Goal: Task Accomplishment & Management: Complete application form

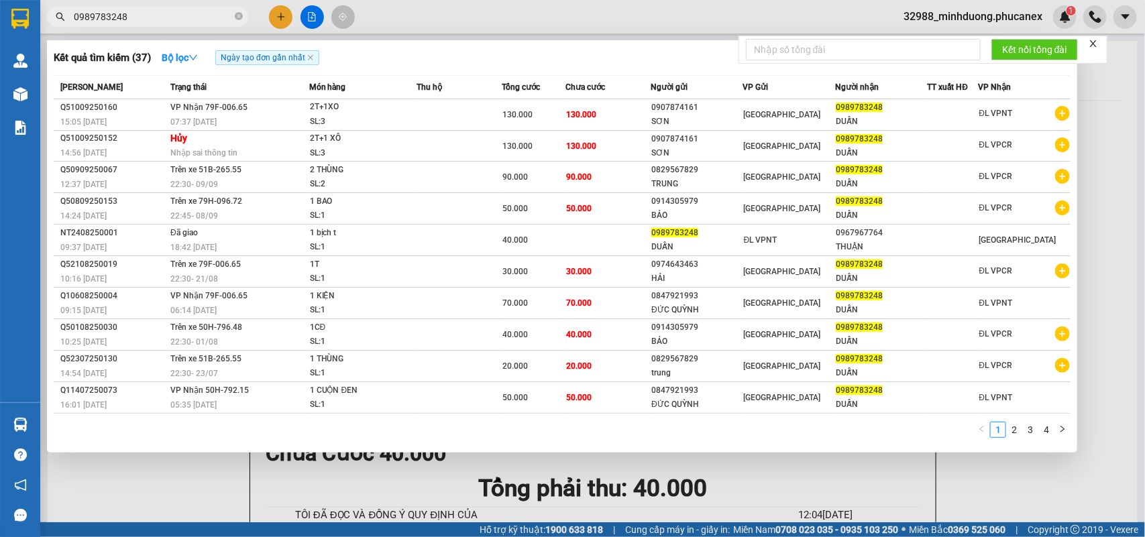
type input "0989783248"
click at [269, 17] on div at bounding box center [572, 268] width 1145 height 537
click at [272, 17] on button at bounding box center [280, 16] width 23 height 23
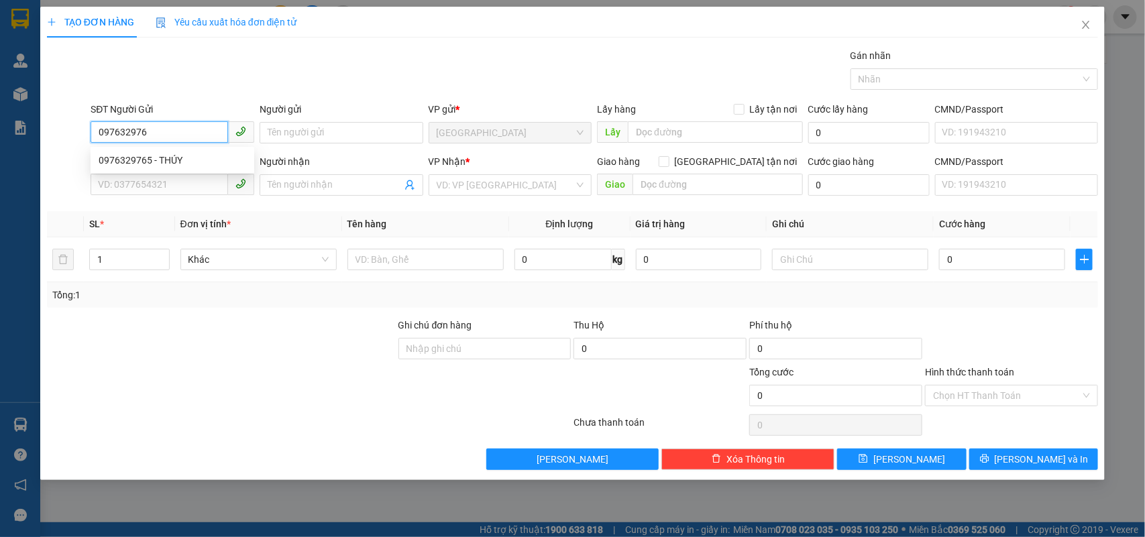
type input "0976329765"
click at [154, 162] on div "0976329765 - THÚY" at bounding box center [173, 160] width 148 height 15
type input "THÚY"
type input "0915012966"
type input "TOÁN"
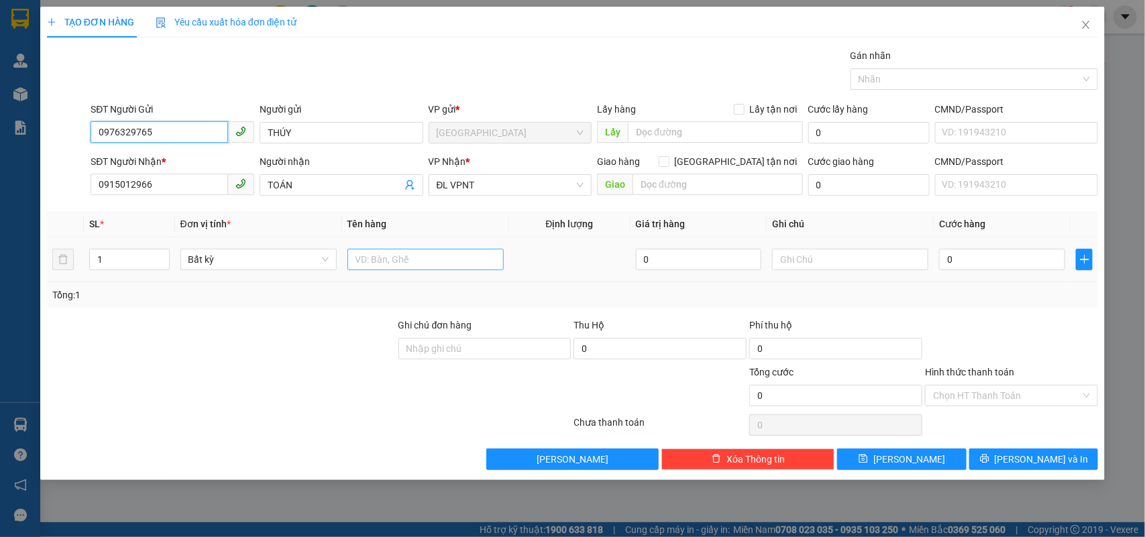
type input "0976329765"
click at [380, 260] on input "text" at bounding box center [425, 259] width 156 height 21
click at [404, 265] on input "text" at bounding box center [425, 259] width 156 height 21
type input "1TX"
click at [960, 260] on input "0" at bounding box center [1002, 259] width 126 height 21
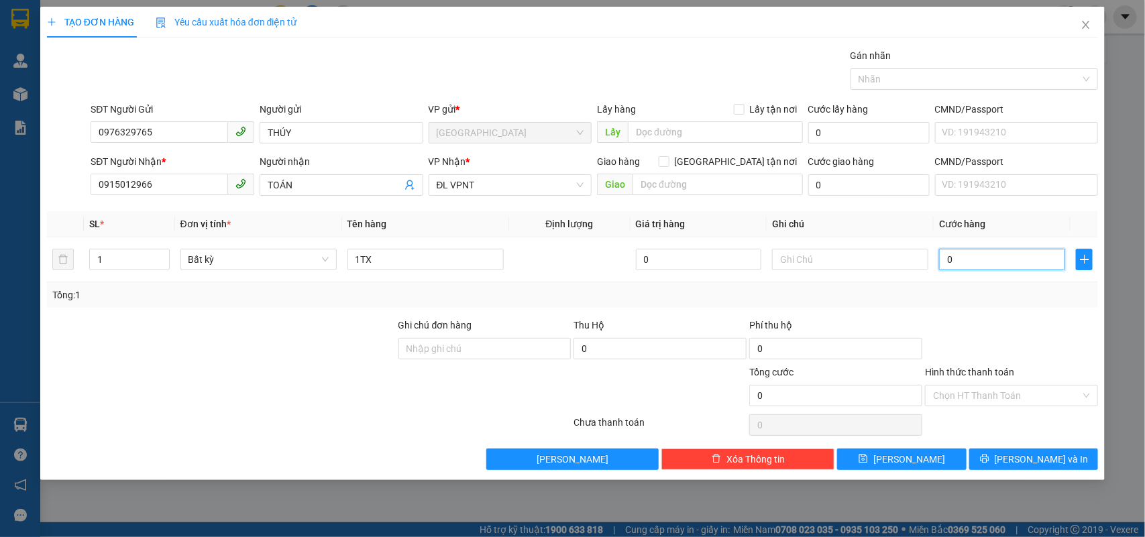
type input "04"
type input "4"
type input "0"
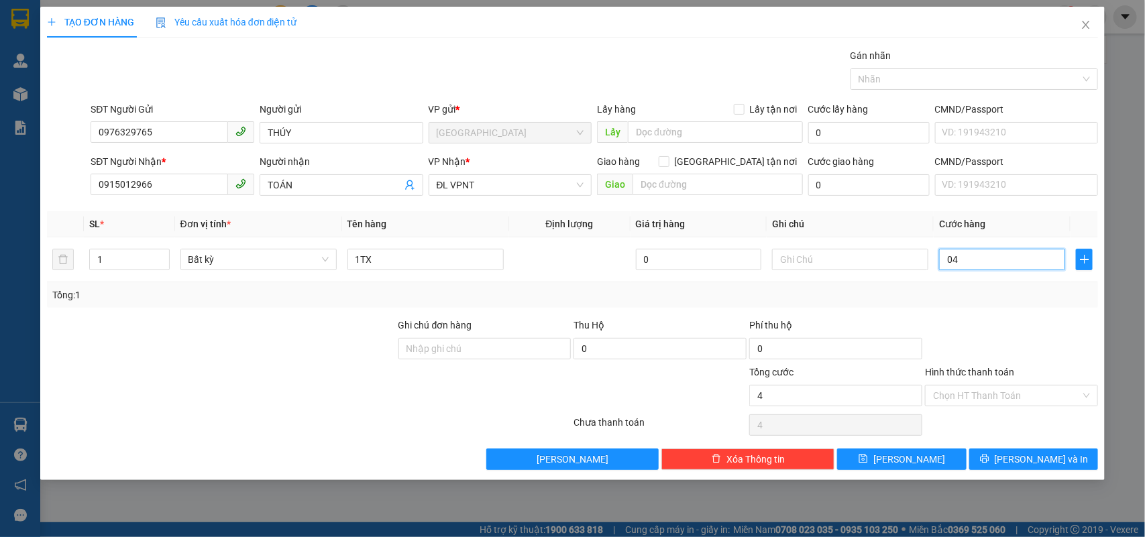
type input "0"
type input "01"
type input "1"
type input "014"
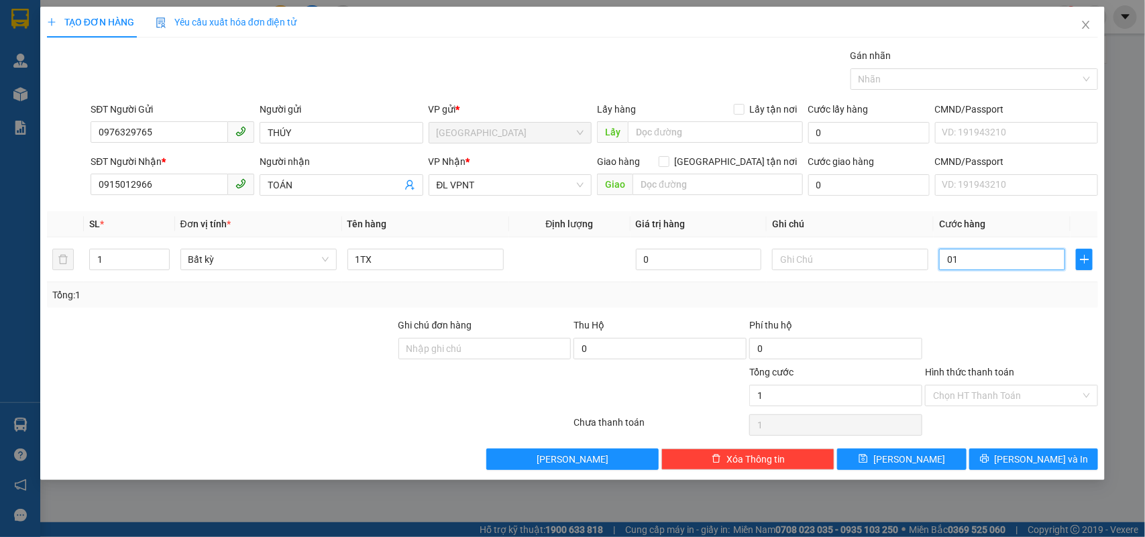
type input "14"
type input "0.140"
type input "140"
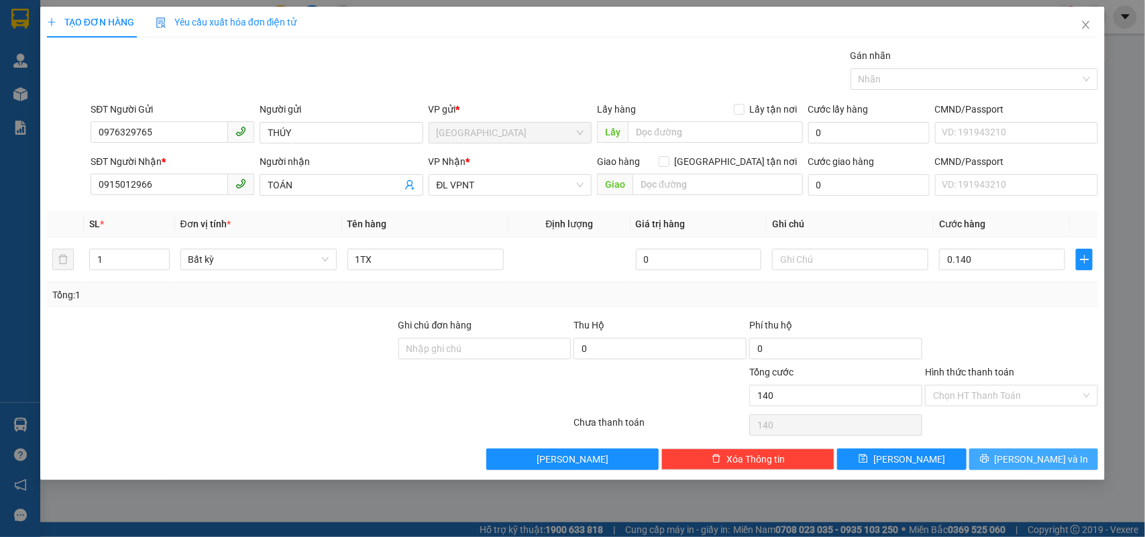
type input "140.000"
click at [1031, 465] on span "[PERSON_NAME] và In" at bounding box center [1041, 459] width 94 height 15
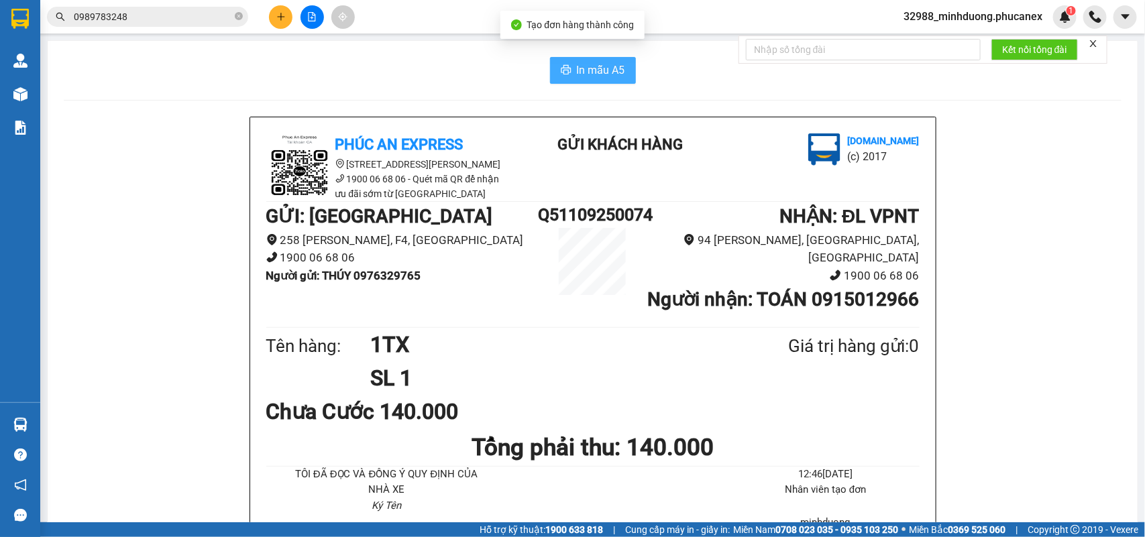
drag, startPoint x: 627, startPoint y: 59, endPoint x: 606, endPoint y: 68, distance: 23.2
click at [606, 68] on button "In mẫu A5" at bounding box center [593, 70] width 86 height 27
click at [606, 68] on span "In mẫu A5" at bounding box center [601, 70] width 48 height 17
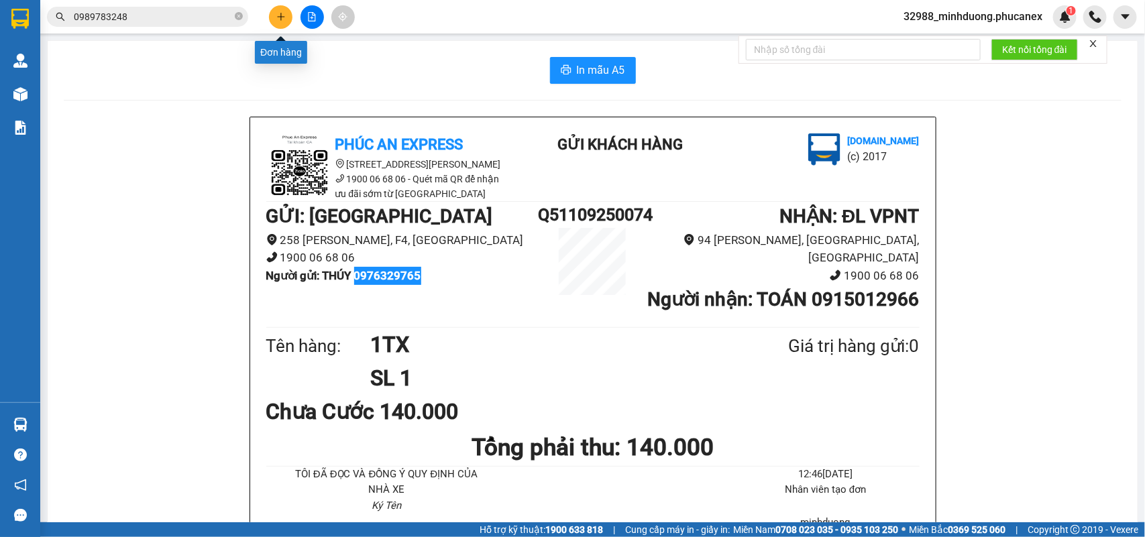
click at [275, 13] on button at bounding box center [280, 16] width 23 height 23
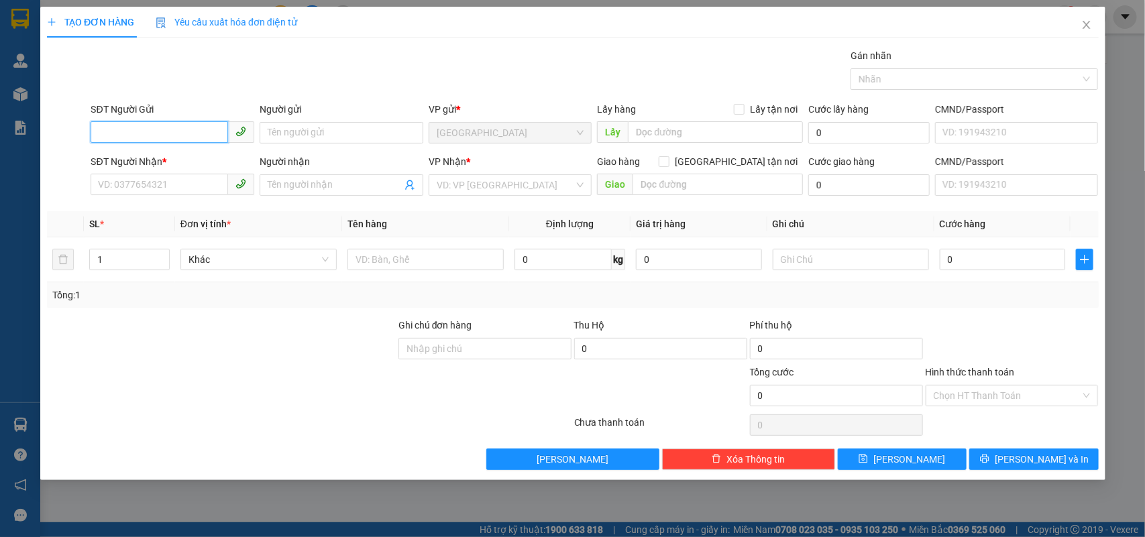
paste input "0976329765"
type input "0976329765"
click at [164, 154] on div "0976329765 - THÚY" at bounding box center [173, 160] width 148 height 15
type input "THÚY"
type input "0915012966"
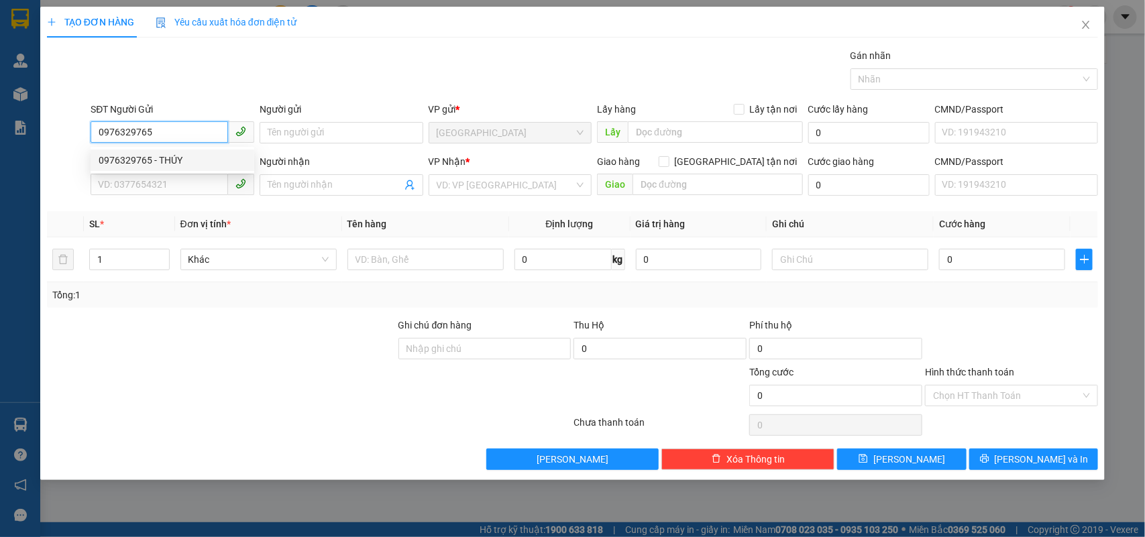
type input "TOÁN"
type input "0976329765"
click at [178, 192] on input "0915012966" at bounding box center [159, 184] width 137 height 21
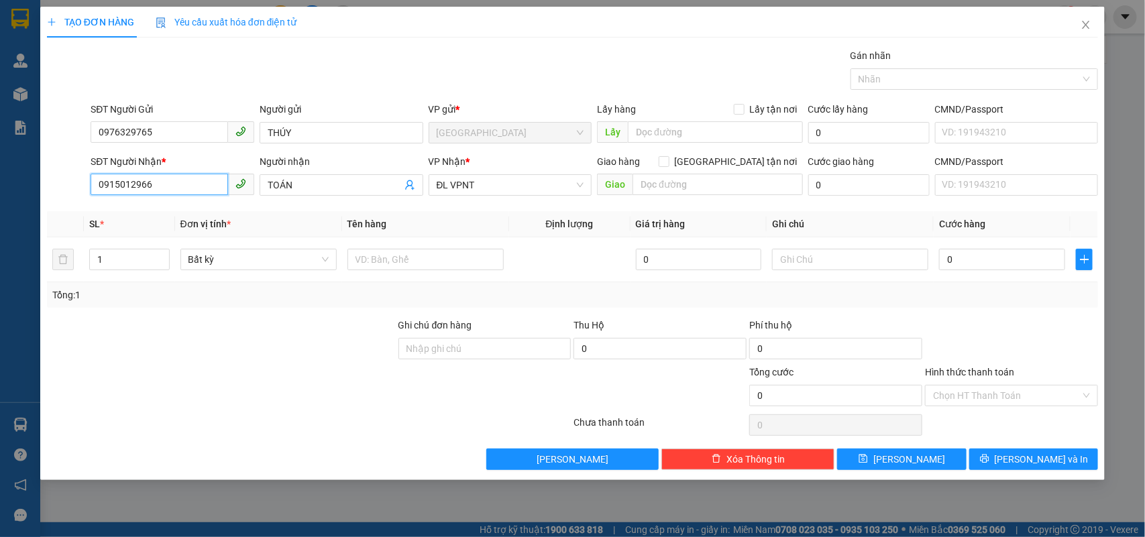
click at [178, 192] on input "0915012966" at bounding box center [159, 184] width 137 height 21
type input "0775491903"
click at [183, 203] on div "0775491903 - [PERSON_NAME]" at bounding box center [173, 212] width 164 height 21
type input "[PERSON_NAME]"
type input "0775491903"
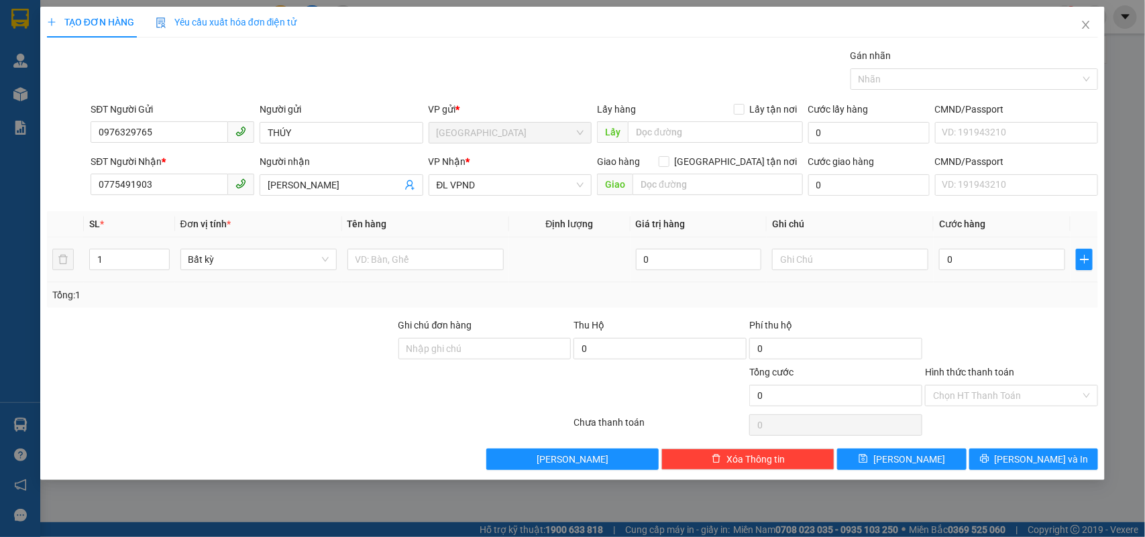
click at [473, 280] on td at bounding box center [425, 259] width 167 height 45
click at [469, 265] on input "text" at bounding box center [425, 259] width 156 height 21
type input "1TX"
click at [155, 182] on input "0775491903" at bounding box center [159, 184] width 137 height 21
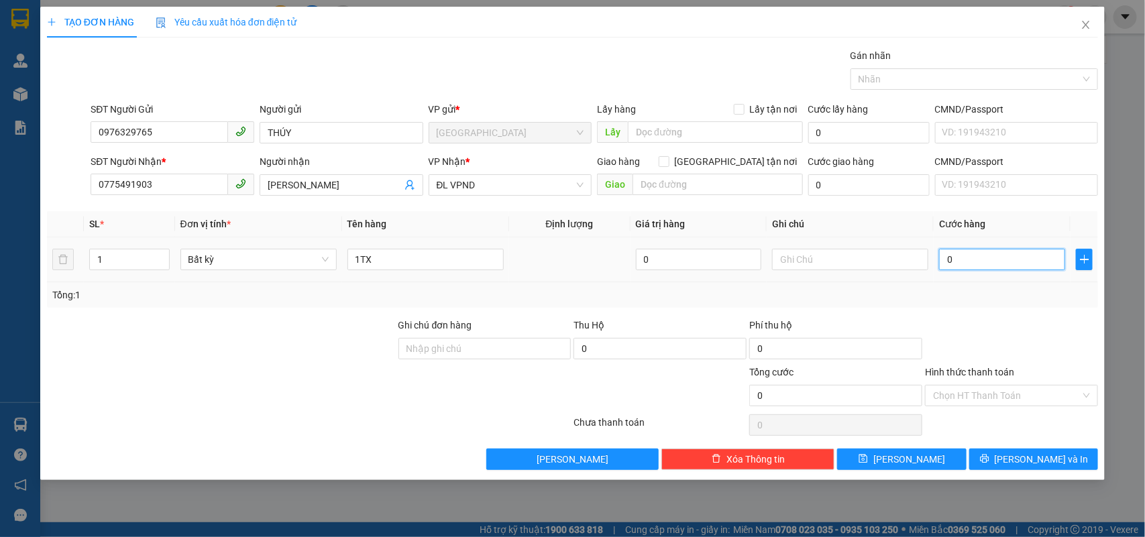
click at [1011, 248] on div "0" at bounding box center [1002, 259] width 126 height 27
click at [1011, 255] on input "0" at bounding box center [1002, 259] width 126 height 21
type input "09"
type input "9"
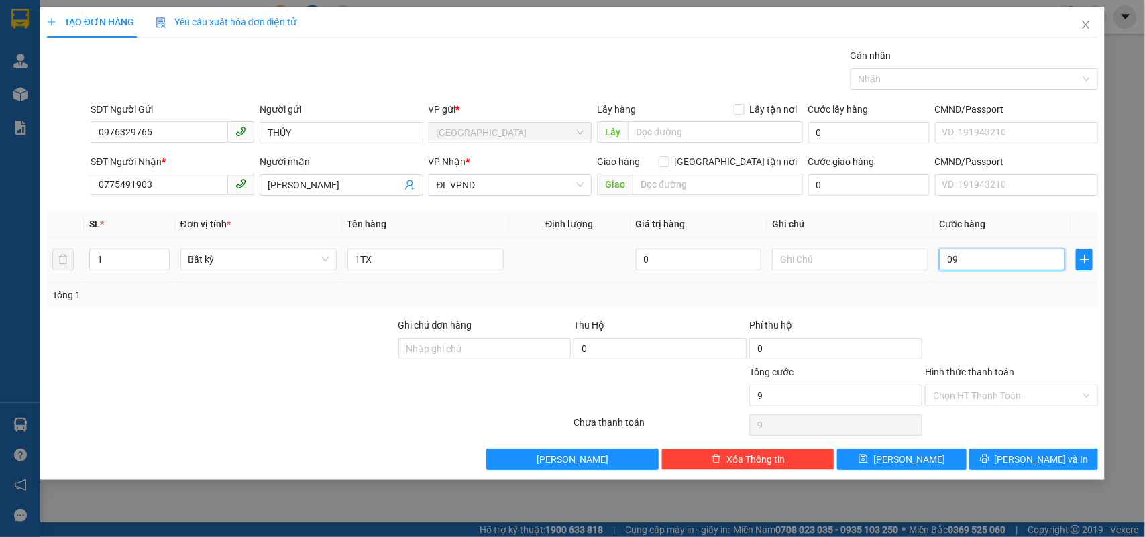
type input "090"
type input "90"
type input "90.000"
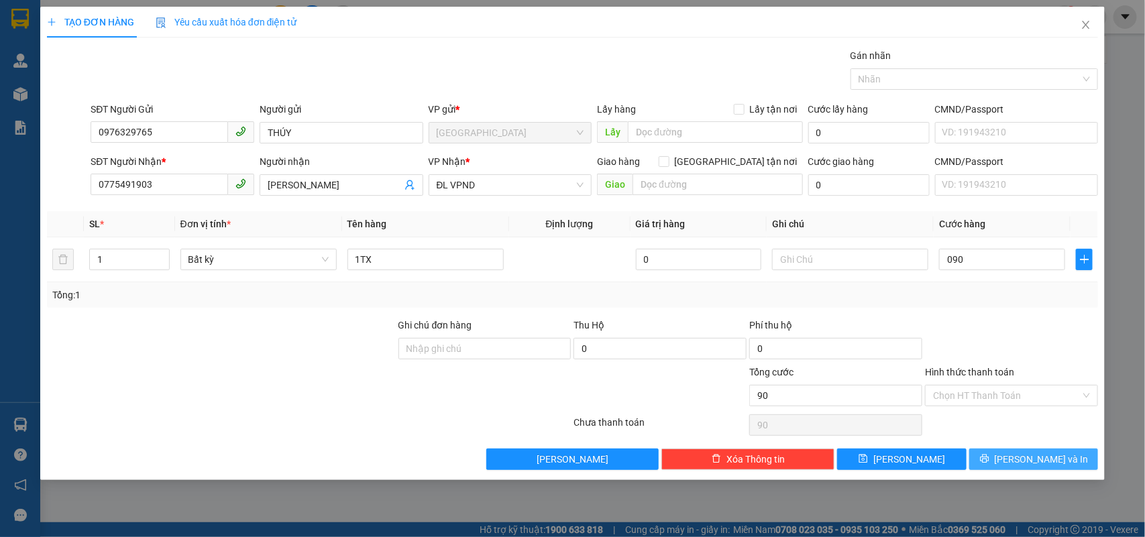
type input "90.000"
click at [1043, 464] on span "[PERSON_NAME] và In" at bounding box center [1041, 459] width 94 height 15
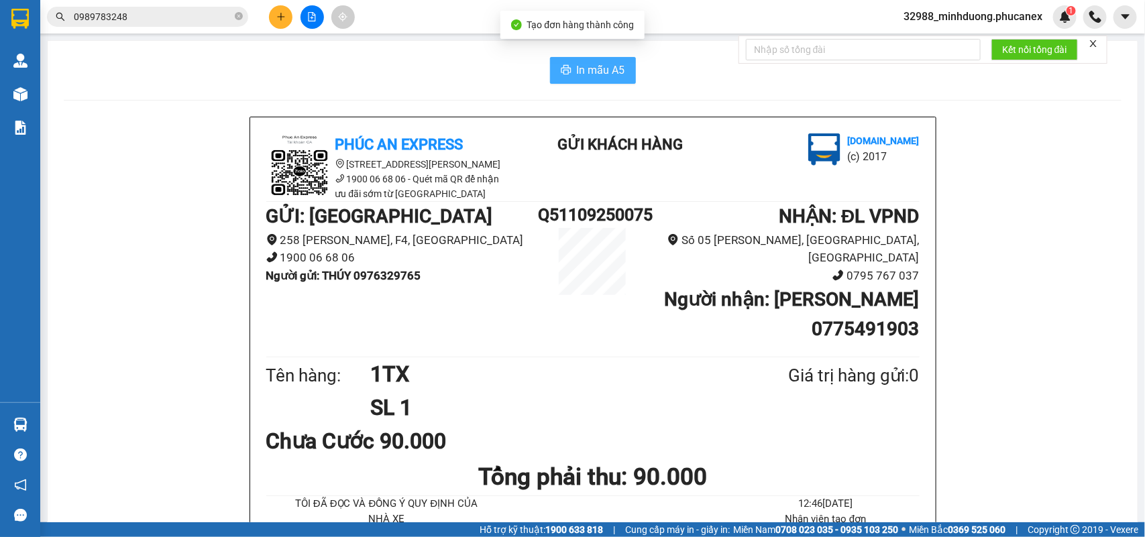
click at [557, 60] on button "In mẫu A5" at bounding box center [593, 70] width 86 height 27
click at [284, 12] on icon "plus" at bounding box center [280, 16] width 9 height 9
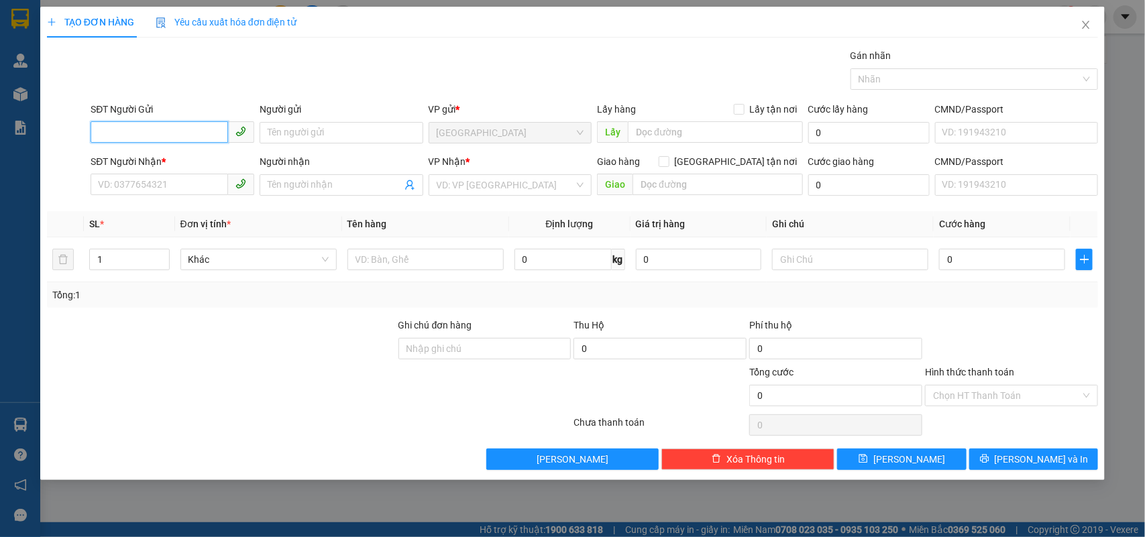
type input "1"
click at [449, 264] on input "text" at bounding box center [425, 259] width 156 height 21
type input "1T"
click at [977, 262] on input "0" at bounding box center [1002, 259] width 126 height 21
type input "5"
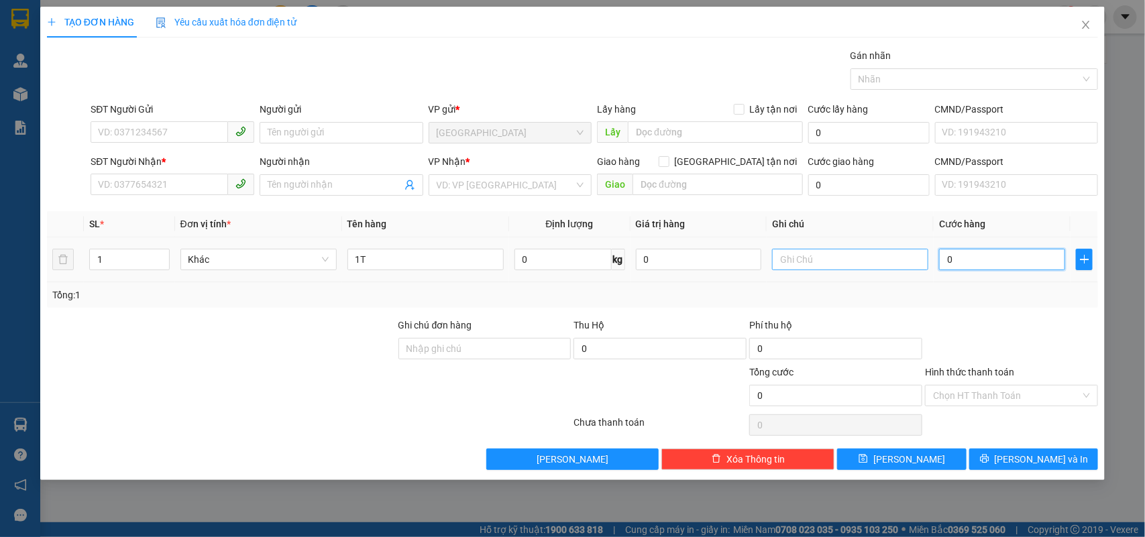
type input "5"
type input "50"
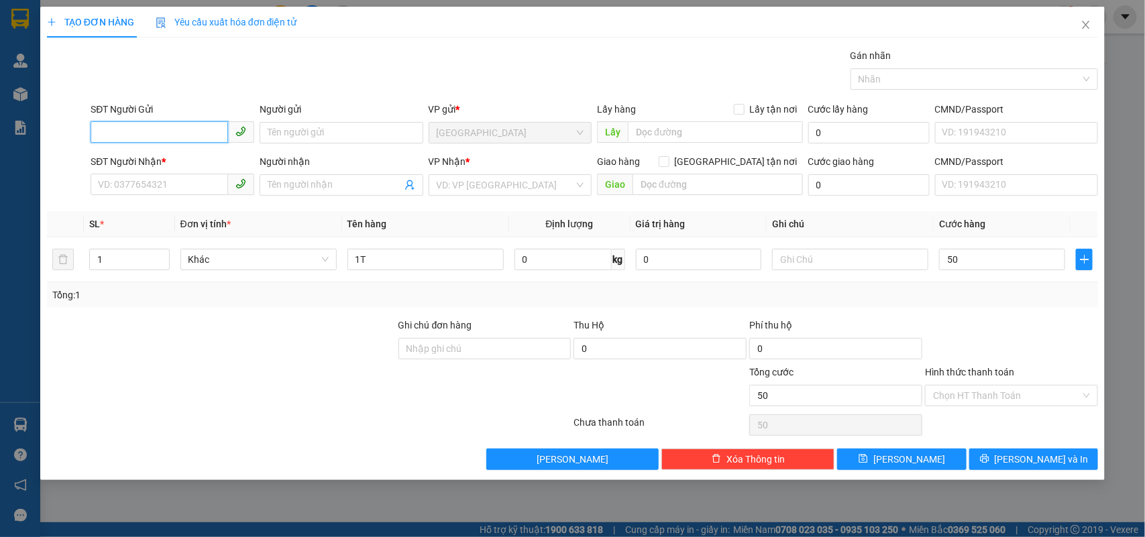
type input "50.000"
click at [179, 129] on input "SĐT Người Gửi" at bounding box center [159, 131] width 137 height 21
type input "0849502505"
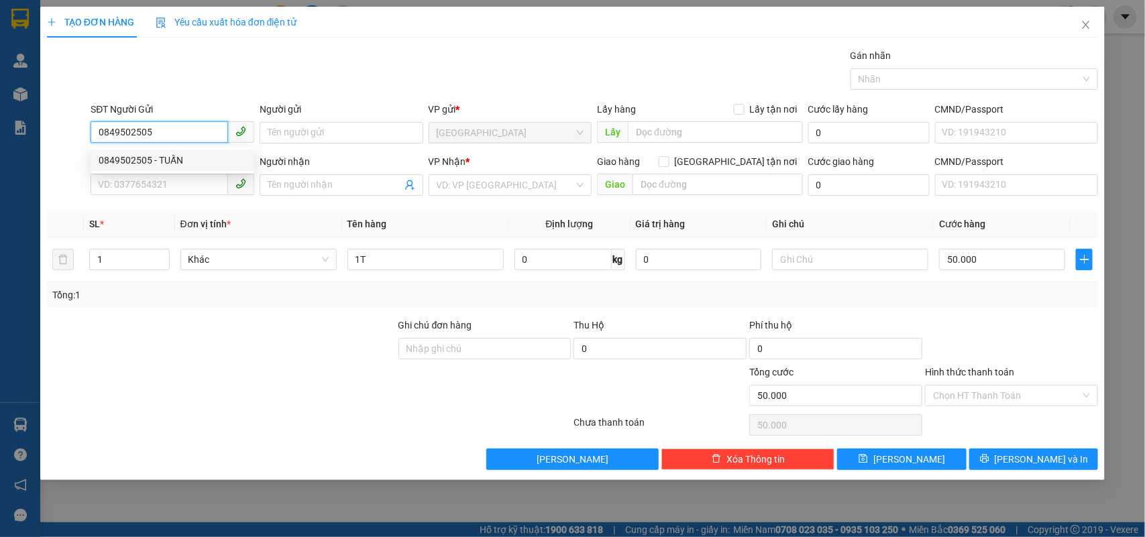
click at [168, 158] on div "0849502505 - TUẤN" at bounding box center [173, 160] width 148 height 15
type input "TUẤN"
type input "0903512513"
type input "3A CÔ BẮC"
type input "0849502505"
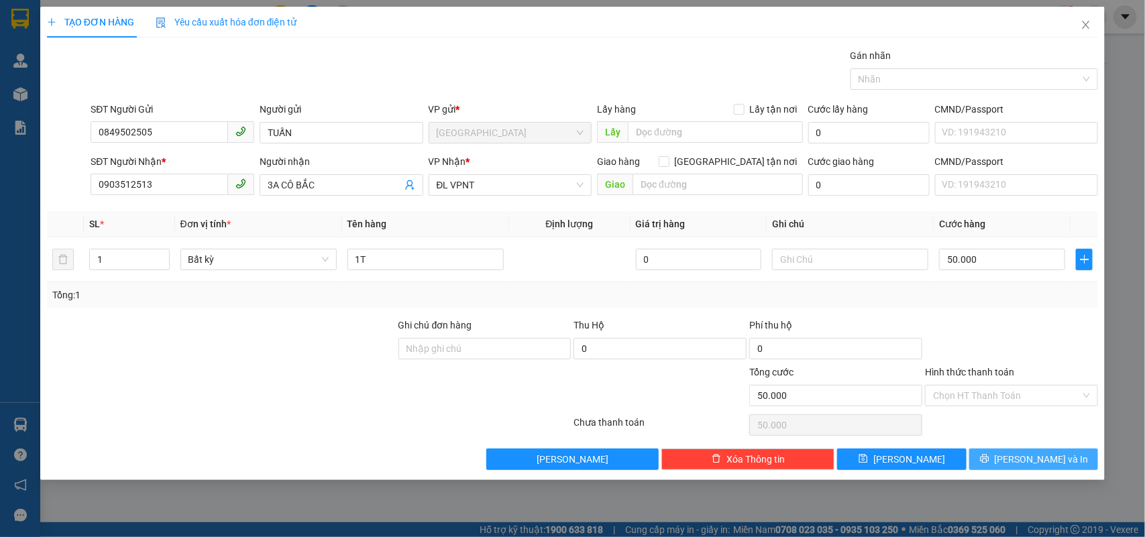
click at [988, 456] on button "[PERSON_NAME] và In" at bounding box center [1033, 459] width 129 height 21
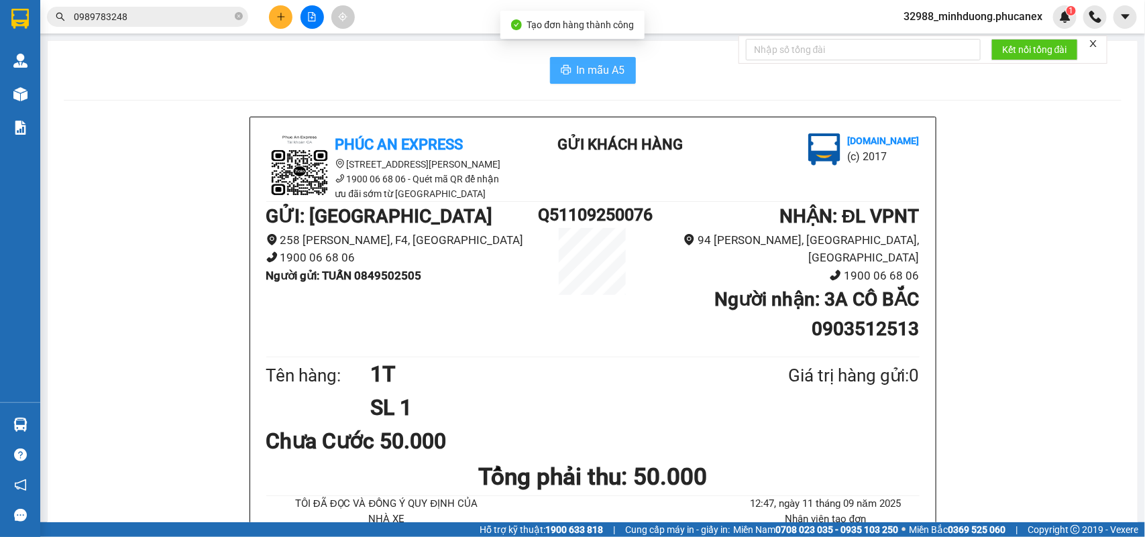
click at [599, 58] on button "In mẫu A5" at bounding box center [593, 70] width 86 height 27
click at [198, 17] on input "0989783248" at bounding box center [153, 16] width 158 height 15
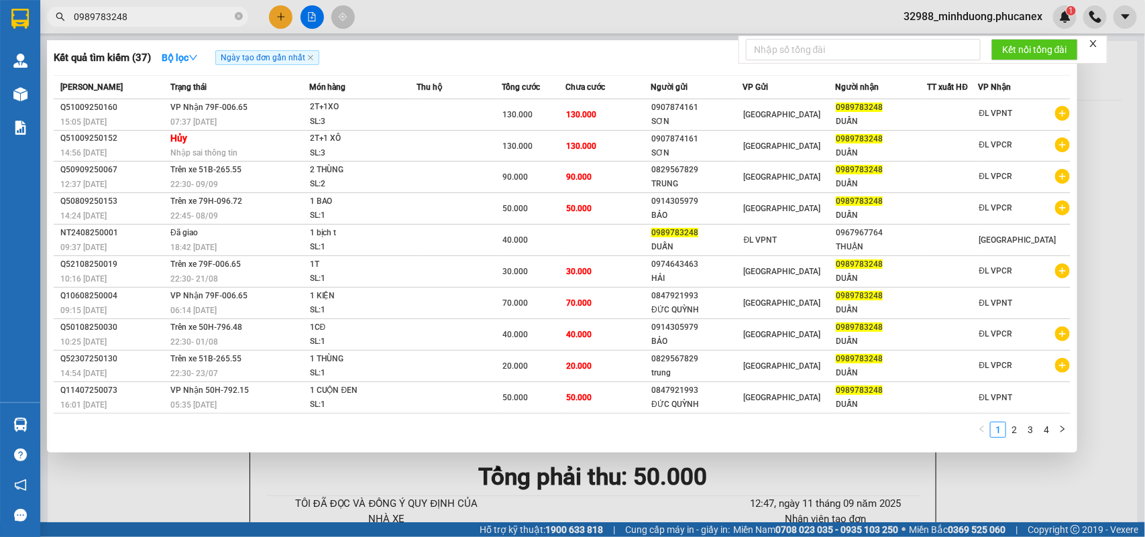
click at [198, 17] on input "0989783248" at bounding box center [153, 16] width 158 height 15
paste input "43020407"
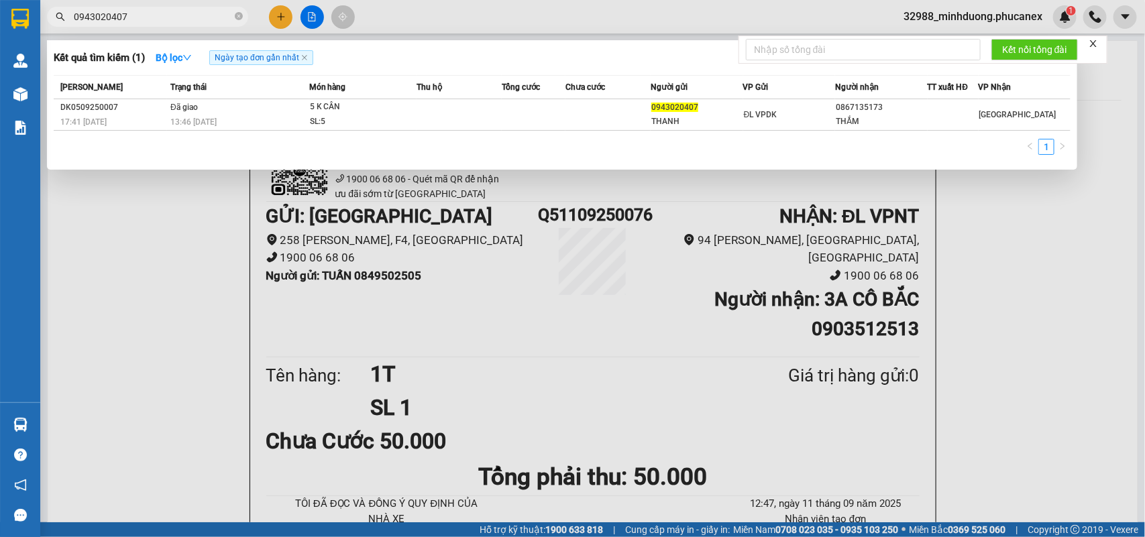
type input "0943020407"
